Goal: Information Seeking & Learning: Compare options

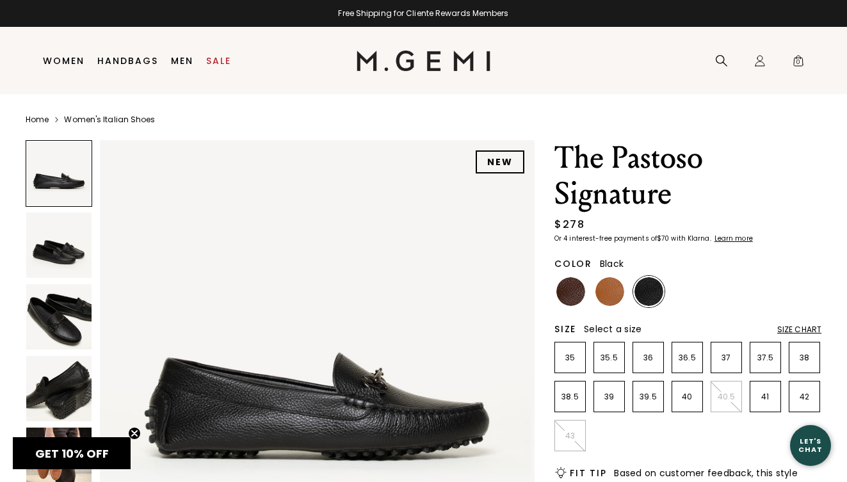
click at [59, 335] on img at bounding box center [58, 316] width 65 height 65
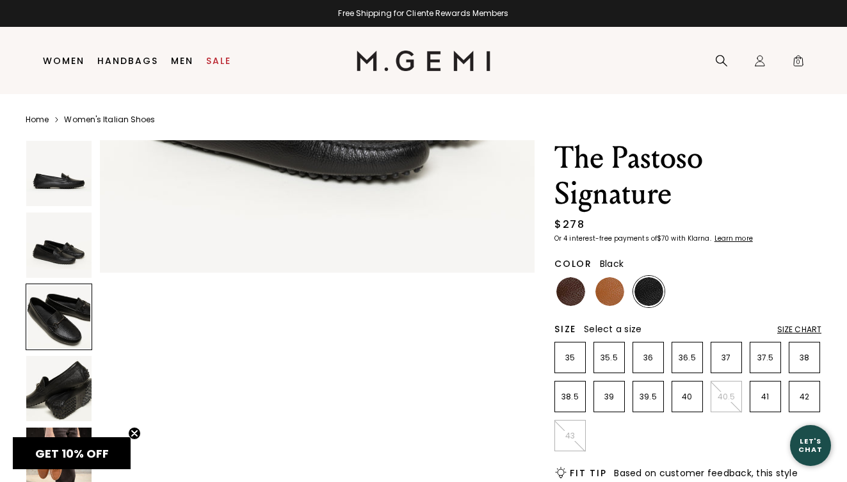
scroll to position [876, 0]
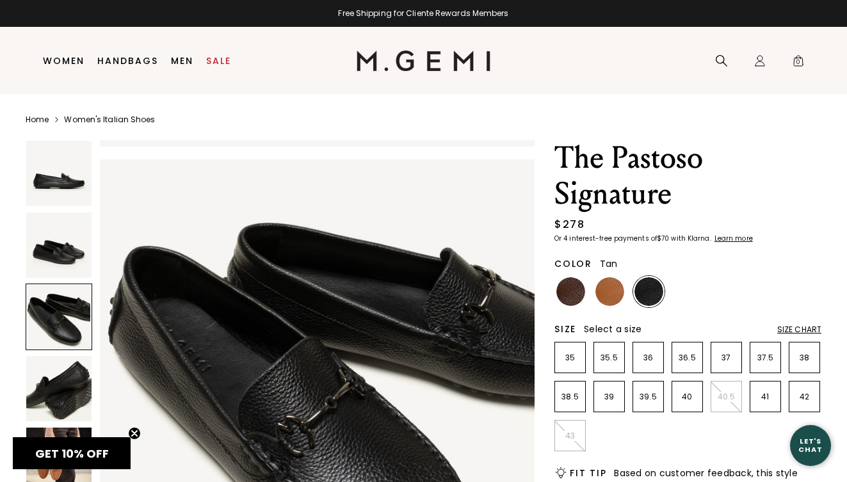
click at [608, 295] on img at bounding box center [609, 291] width 29 height 29
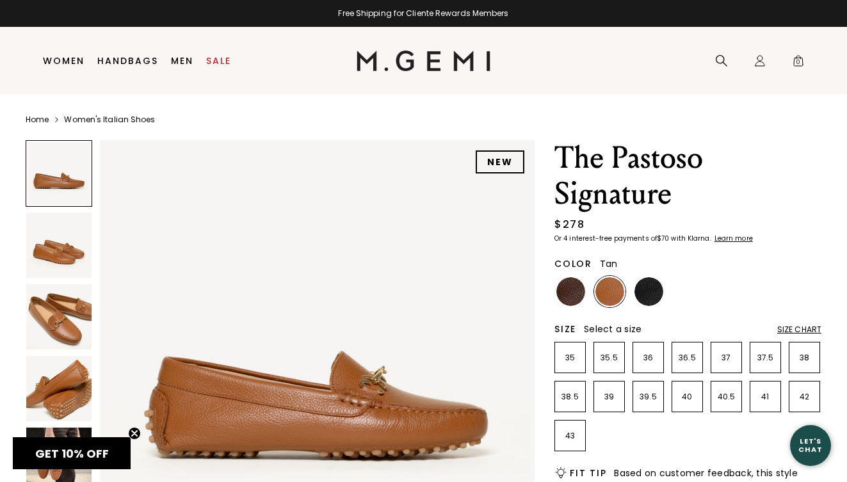
click at [61, 330] on img at bounding box center [58, 316] width 65 height 65
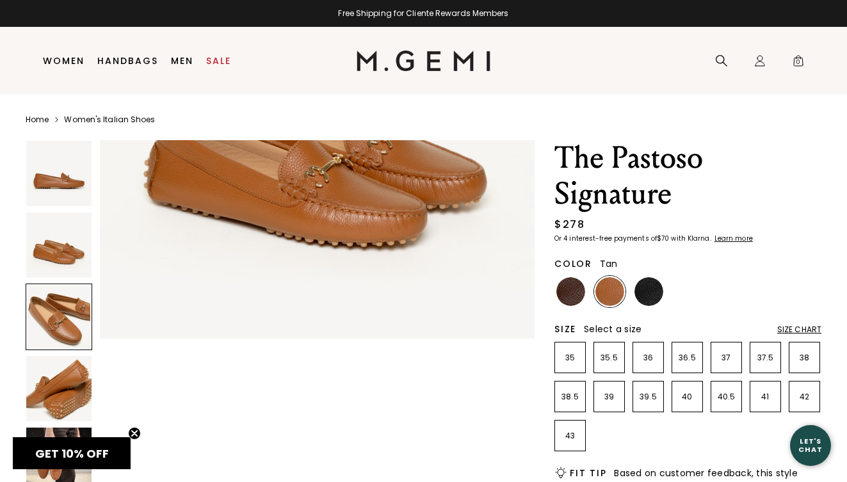
scroll to position [876, 0]
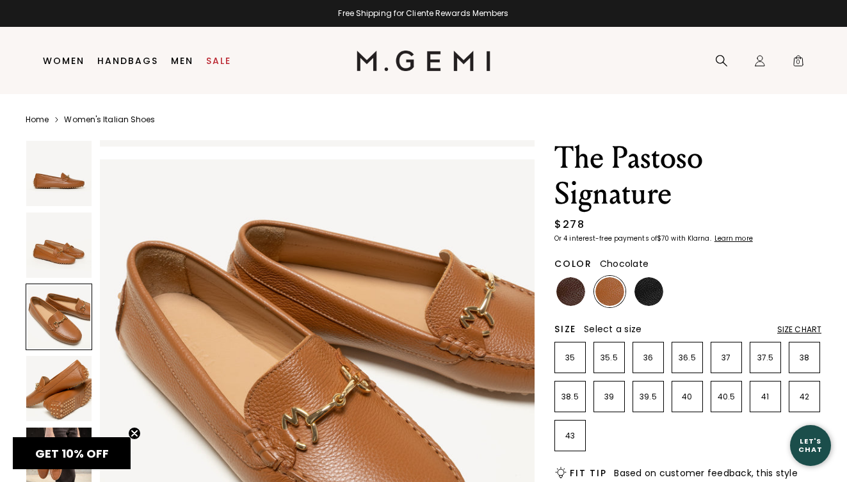
click at [560, 294] on img at bounding box center [570, 291] width 29 height 29
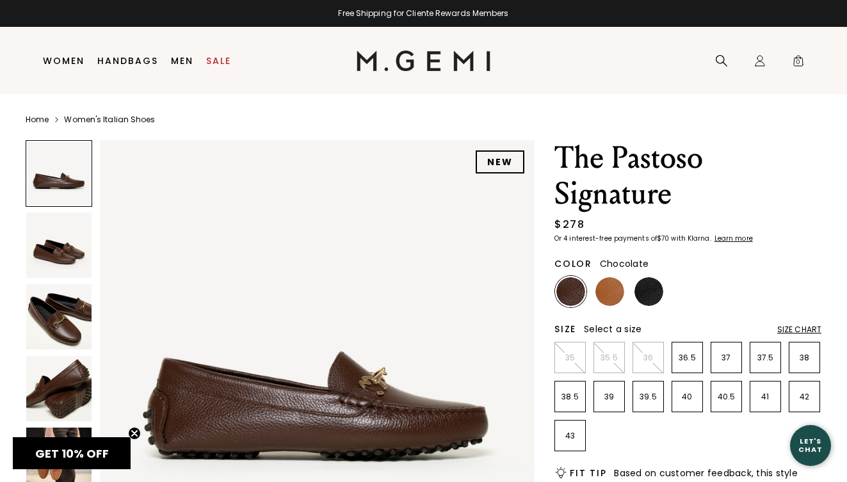
click at [69, 325] on img at bounding box center [58, 316] width 65 height 65
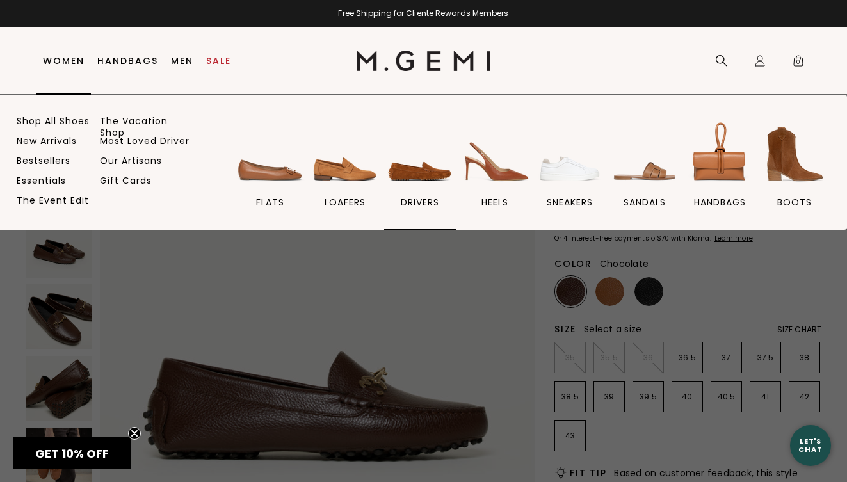
click at [411, 176] on img at bounding box center [420, 154] width 72 height 72
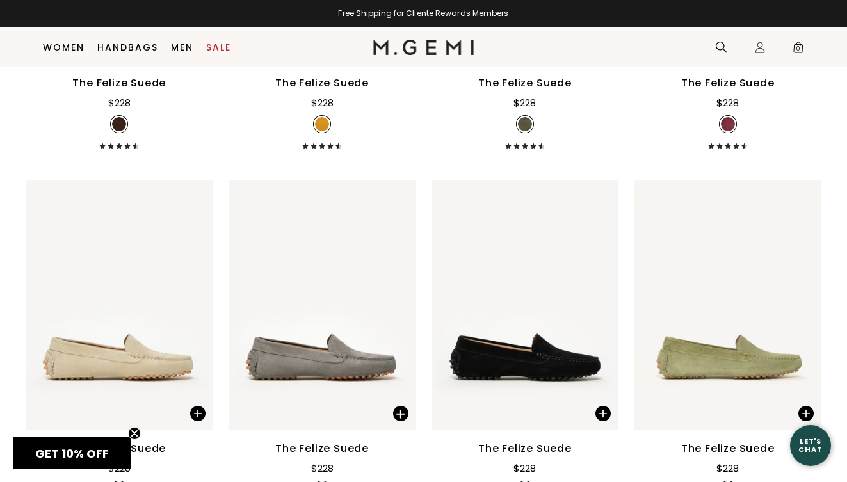
scroll to position [617, 0]
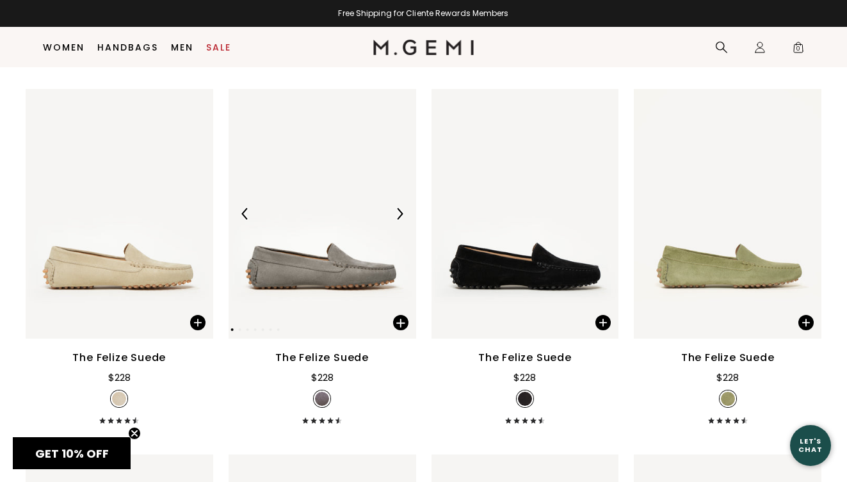
click at [298, 188] on img at bounding box center [323, 214] width 188 height 250
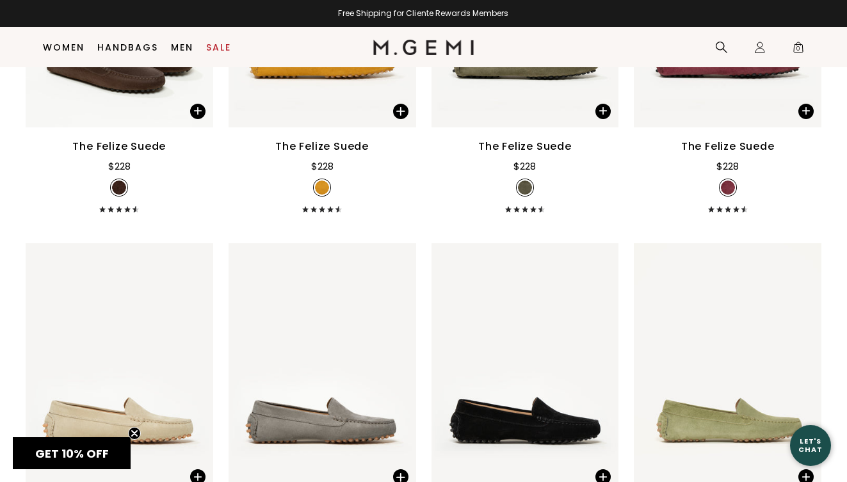
scroll to position [0, 0]
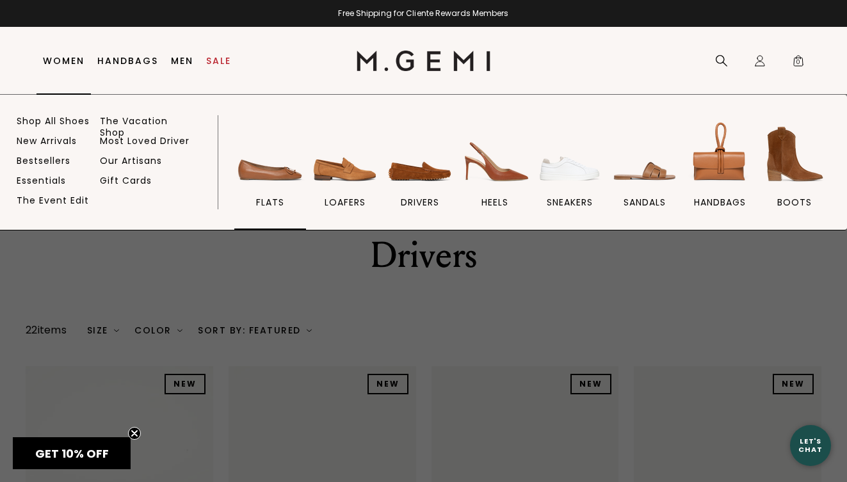
click at [261, 198] on span "flats" at bounding box center [270, 203] width 28 height 12
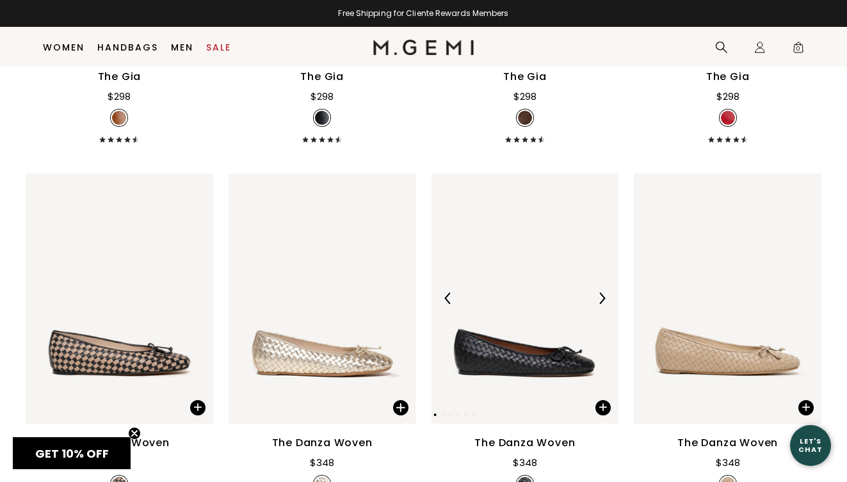
scroll to position [1246, 0]
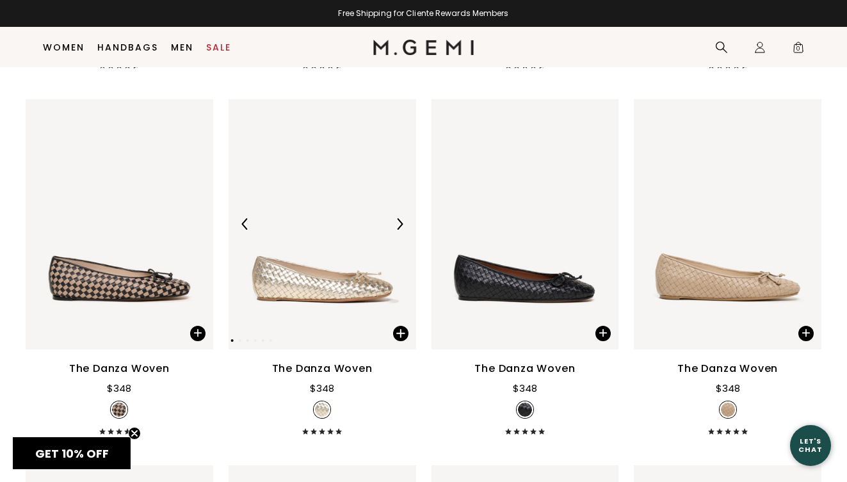
click at [303, 305] on img at bounding box center [323, 224] width 188 height 250
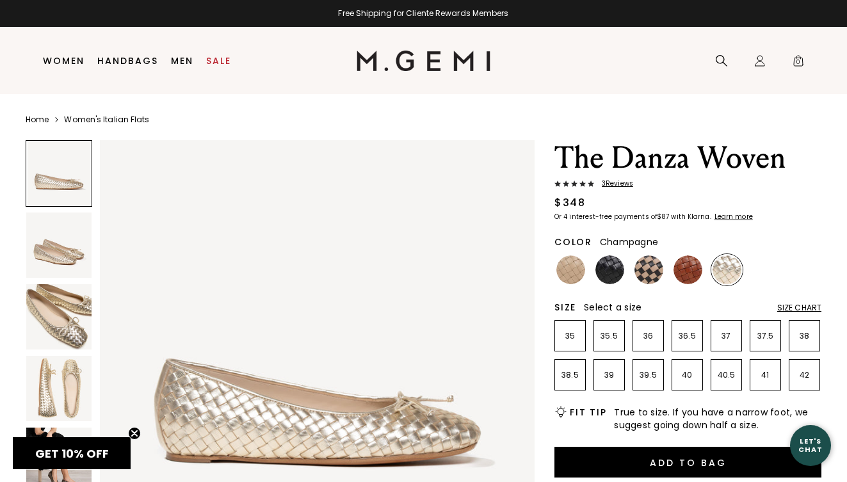
click at [622, 184] on span "3 Review s" at bounding box center [613, 184] width 39 height 8
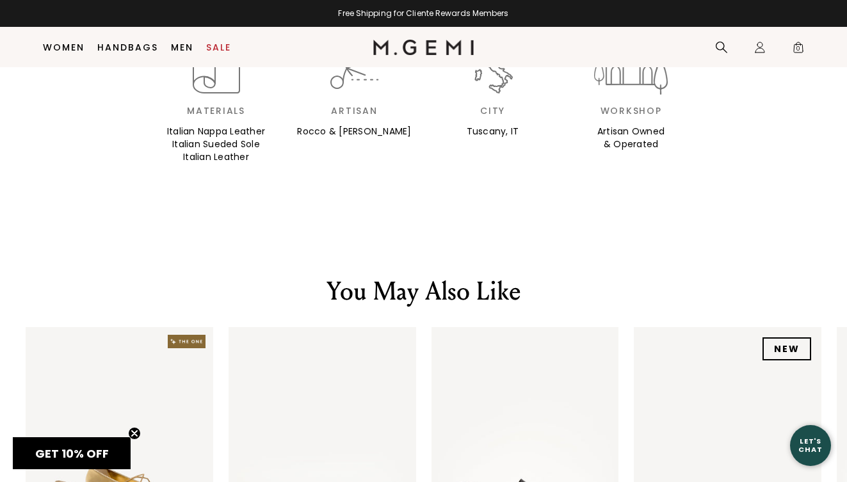
scroll to position [1601, 0]
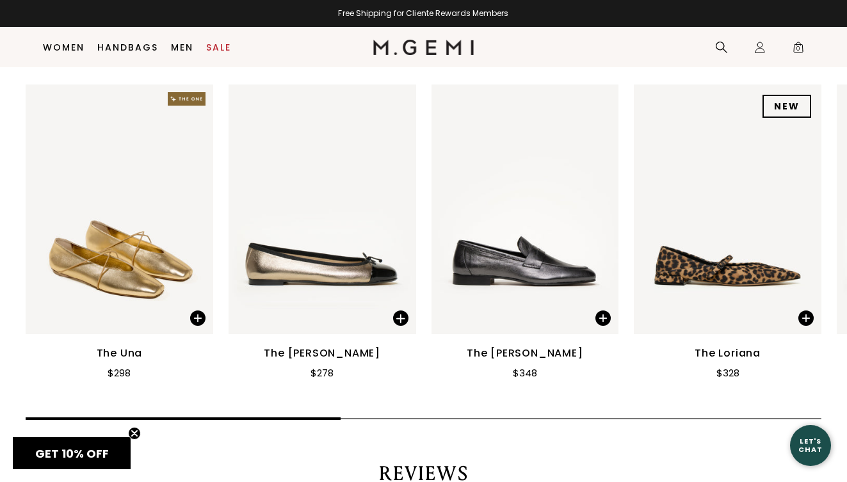
click at [312, 253] on img at bounding box center [323, 210] width 188 height 250
click at [136, 268] on img at bounding box center [120, 210] width 188 height 250
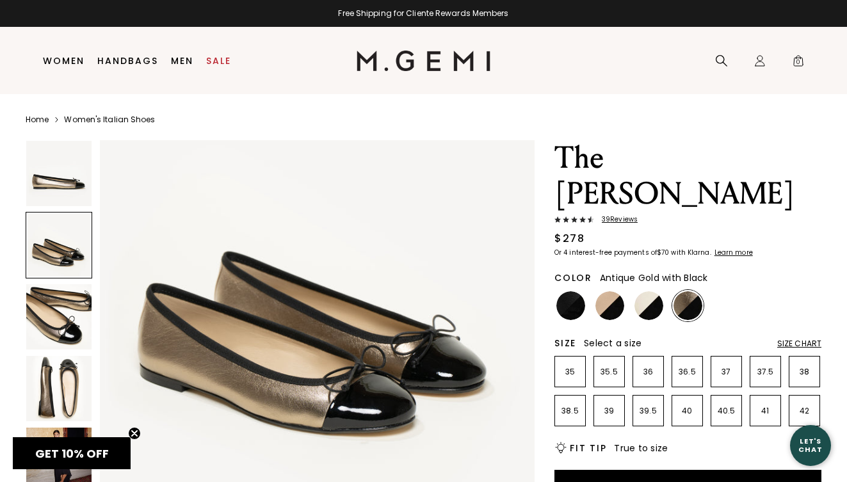
scroll to position [610, 0]
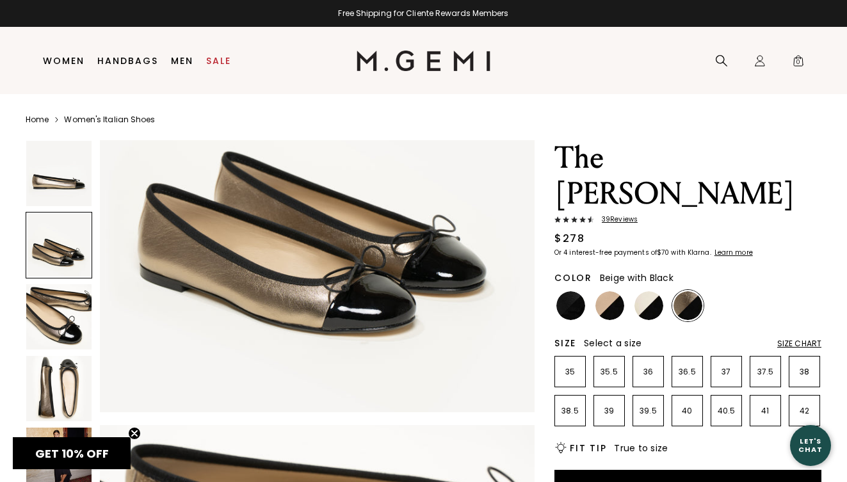
click at [613, 291] on img at bounding box center [609, 305] width 29 height 29
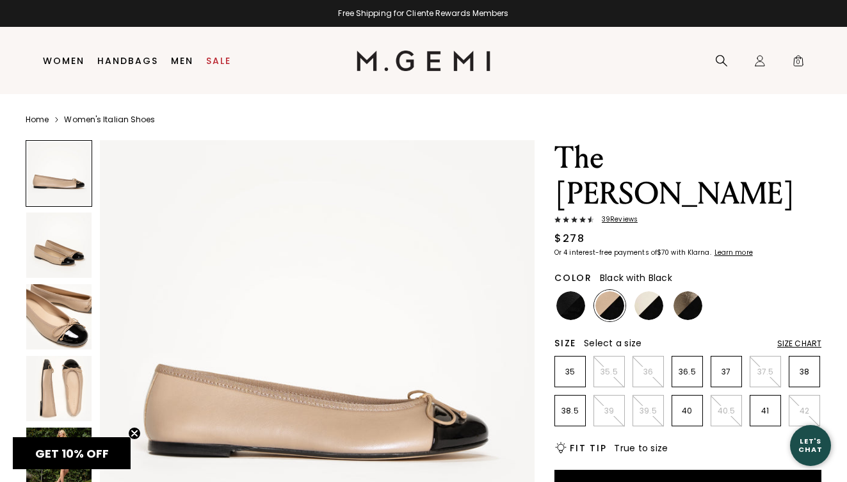
click at [564, 291] on img at bounding box center [570, 305] width 29 height 29
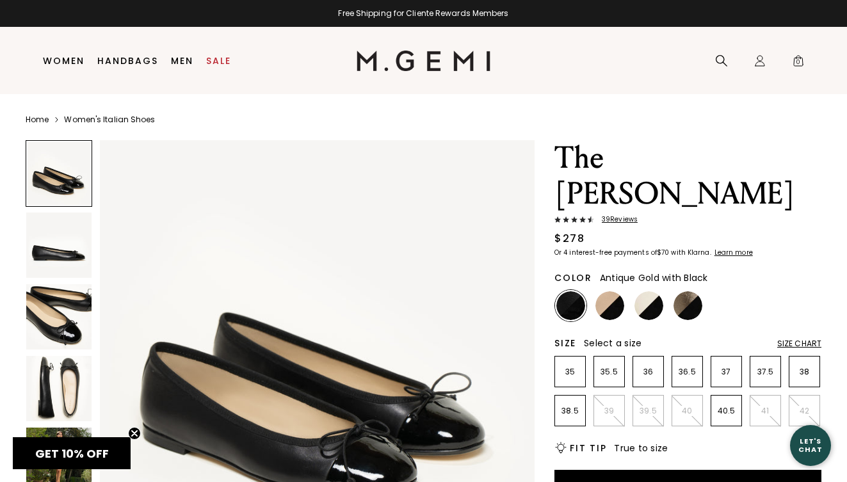
click at [693, 291] on img at bounding box center [688, 305] width 29 height 29
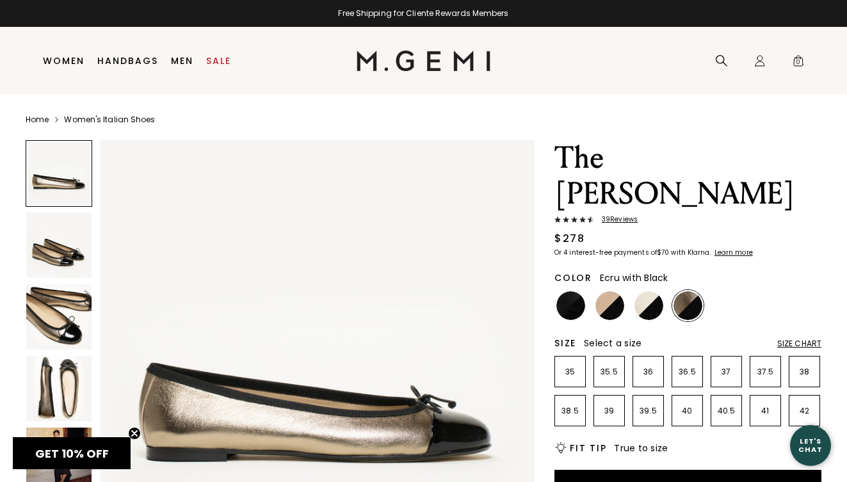
click at [652, 291] on img at bounding box center [648, 305] width 29 height 29
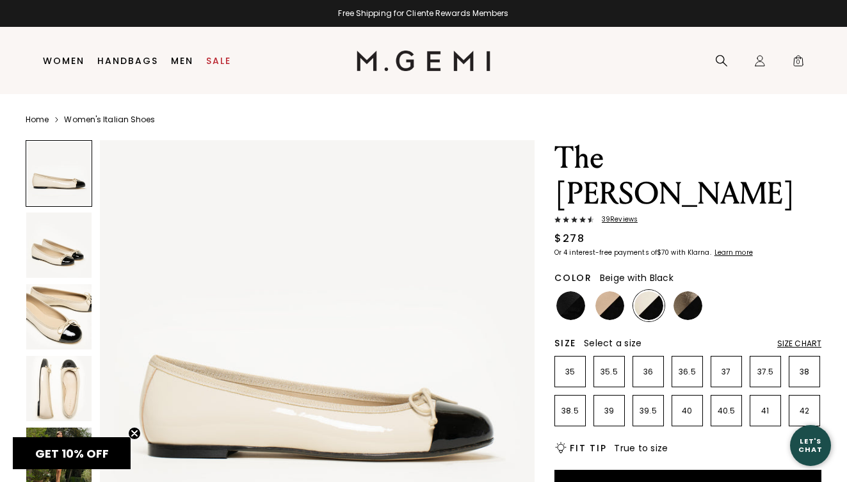
click at [611, 291] on img at bounding box center [609, 305] width 29 height 29
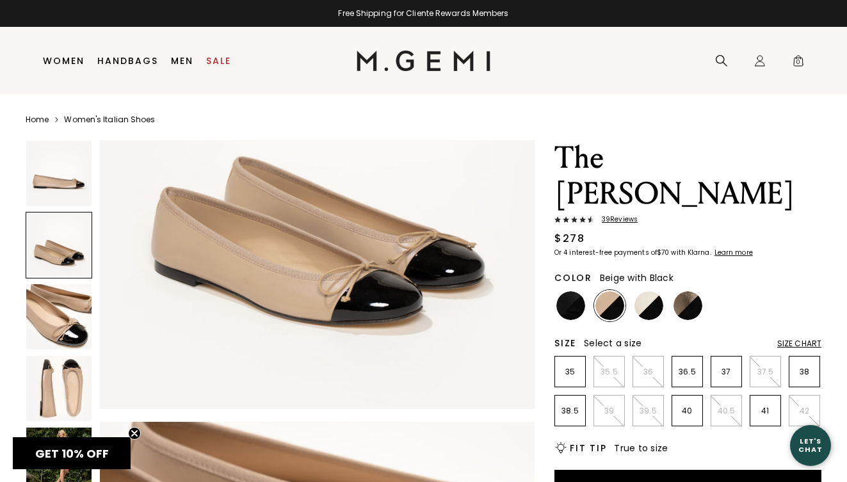
scroll to position [732, 0]
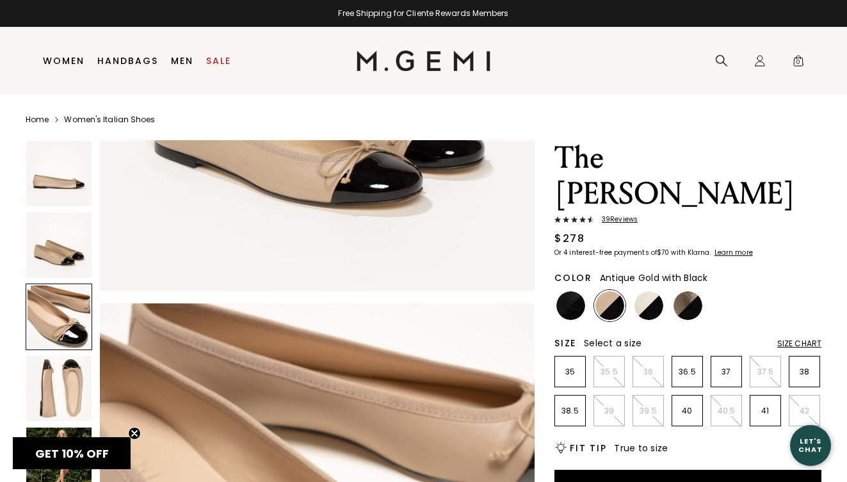
click at [686, 291] on img at bounding box center [688, 305] width 29 height 29
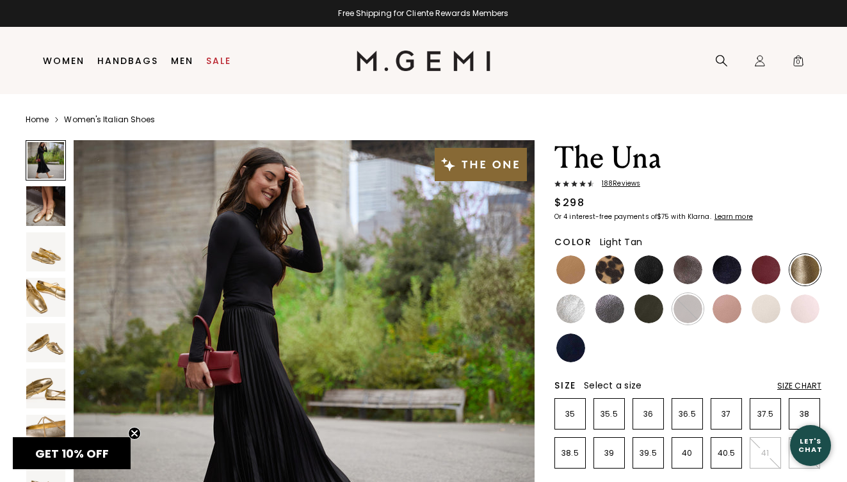
click at [569, 272] on img at bounding box center [570, 269] width 29 height 29
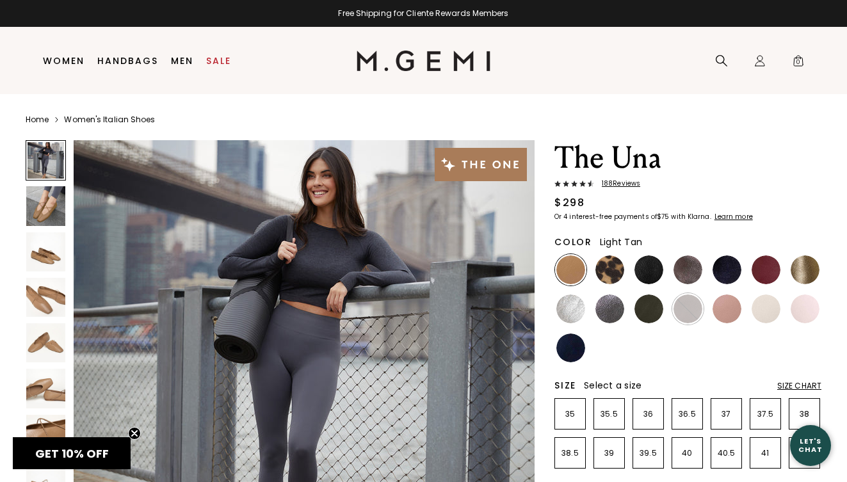
scroll to position [87, 0]
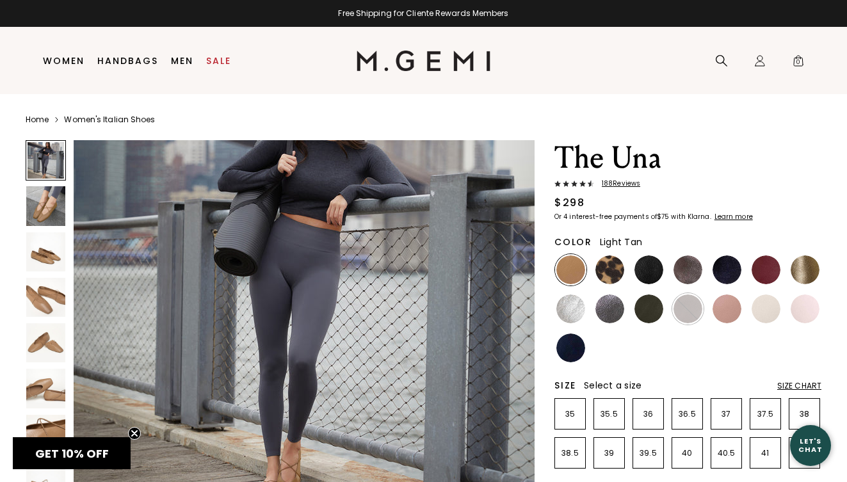
click at [57, 302] on img at bounding box center [45, 297] width 39 height 39
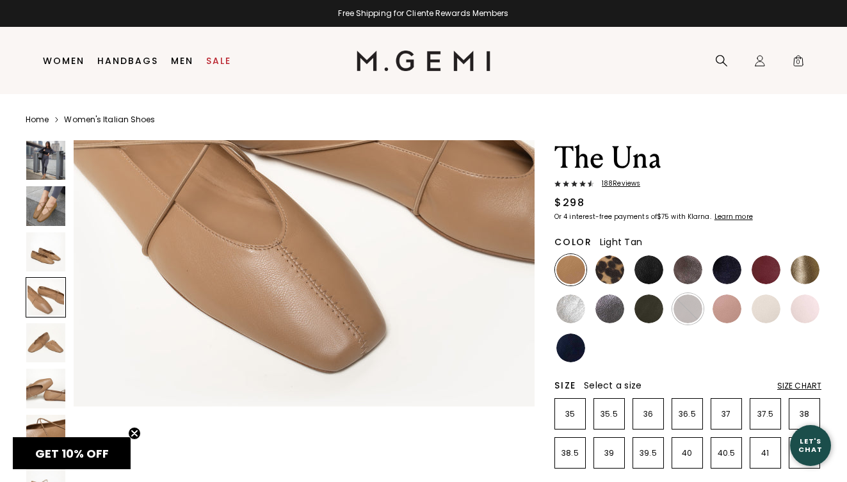
scroll to position [1537, 0]
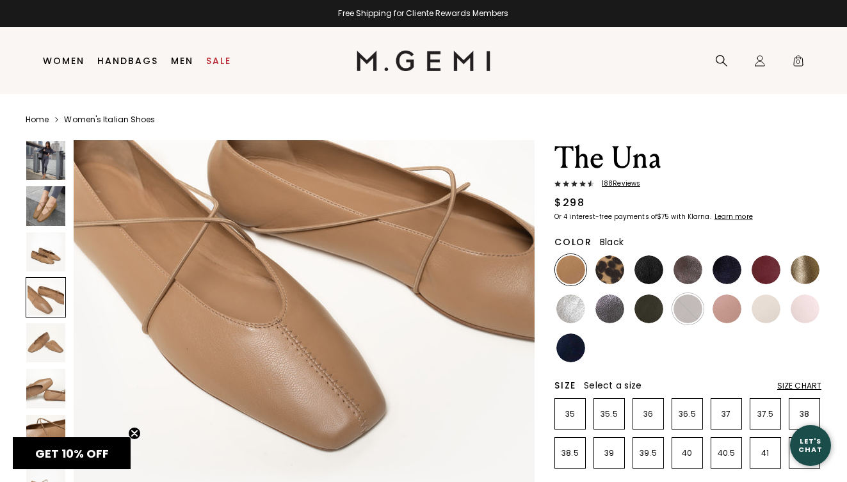
click at [651, 271] on img at bounding box center [648, 269] width 29 height 29
